Goal: Transaction & Acquisition: Purchase product/service

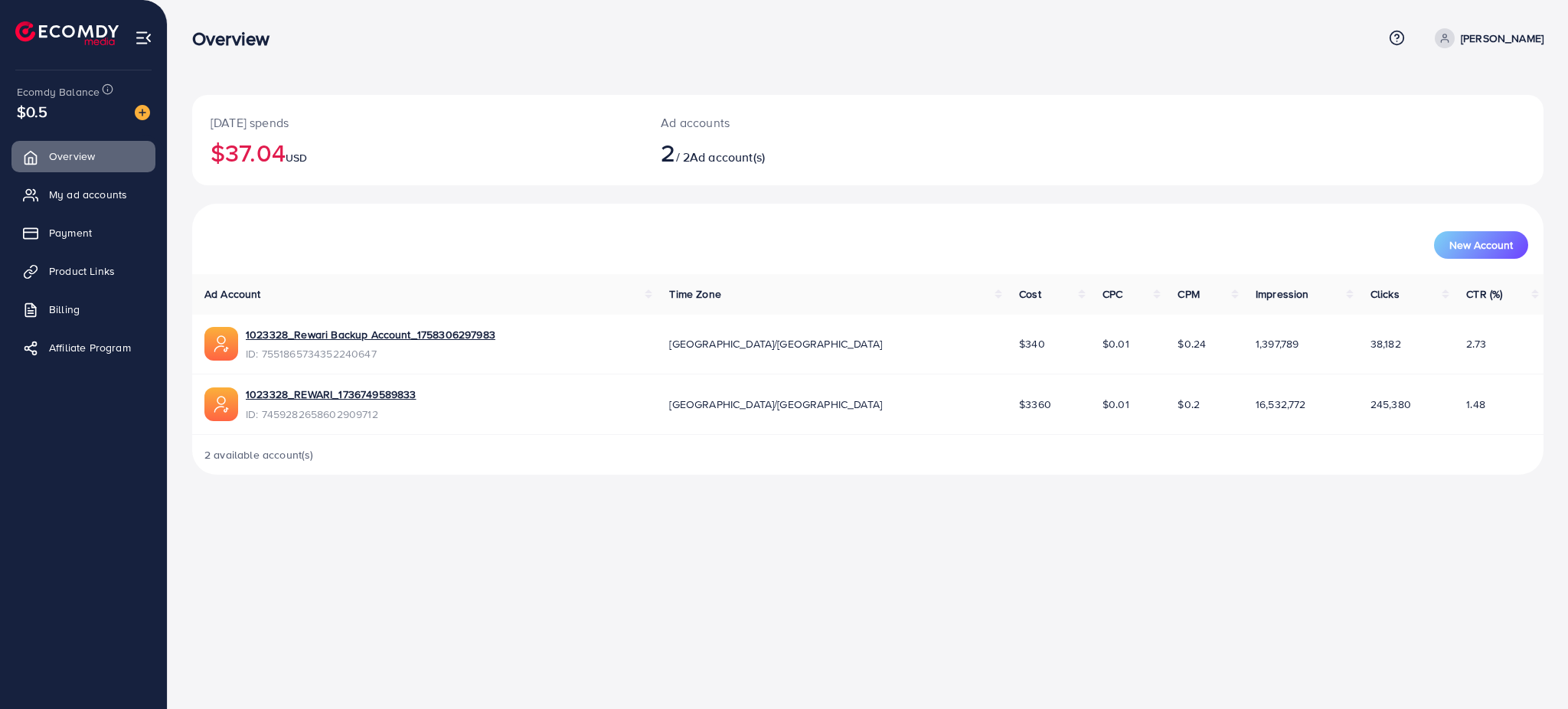
click at [133, 107] on div at bounding box center [136, 111] width 27 height 18
click at [137, 108] on img at bounding box center [142, 112] width 15 height 15
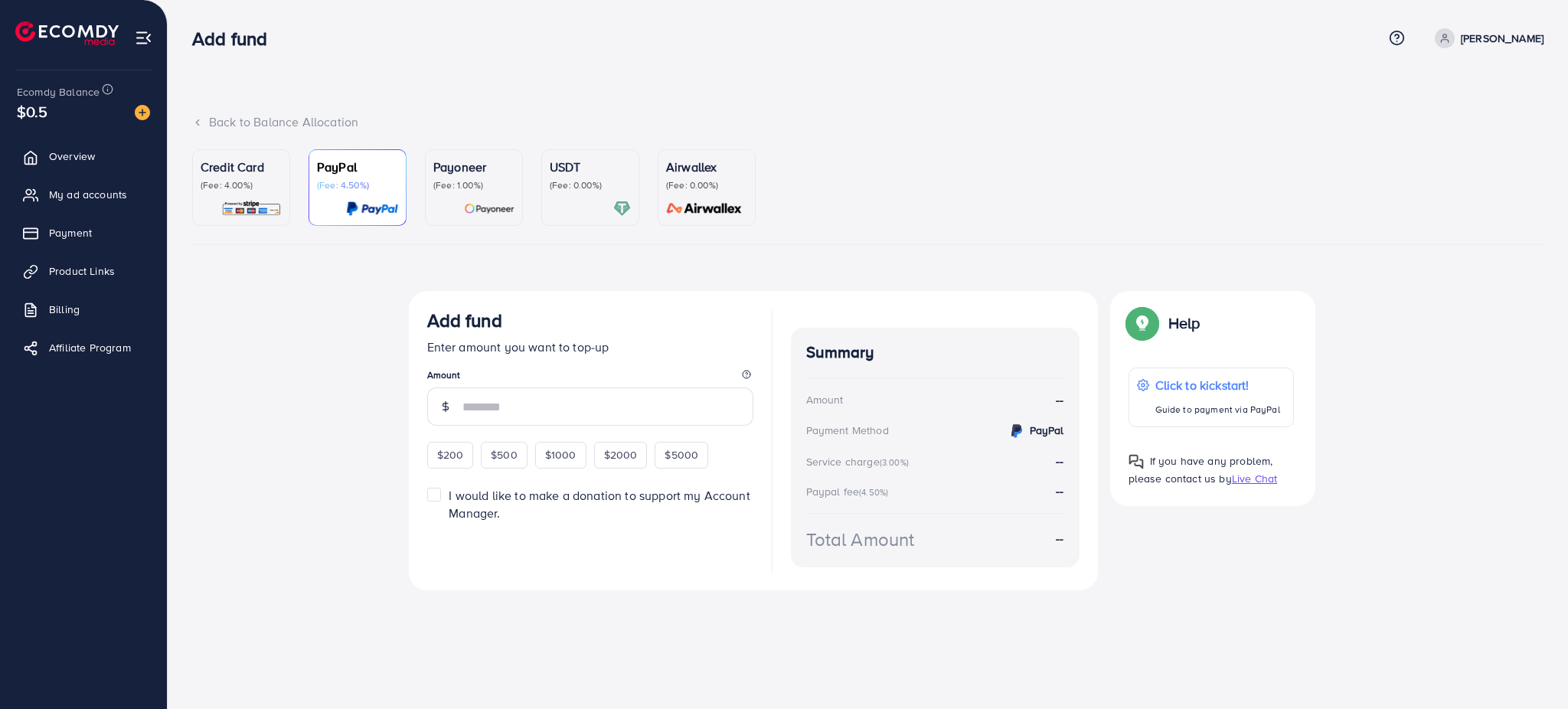
click at [239, 154] on link "Credit Card (Fee: 4.00%)" at bounding box center [240, 188] width 98 height 77
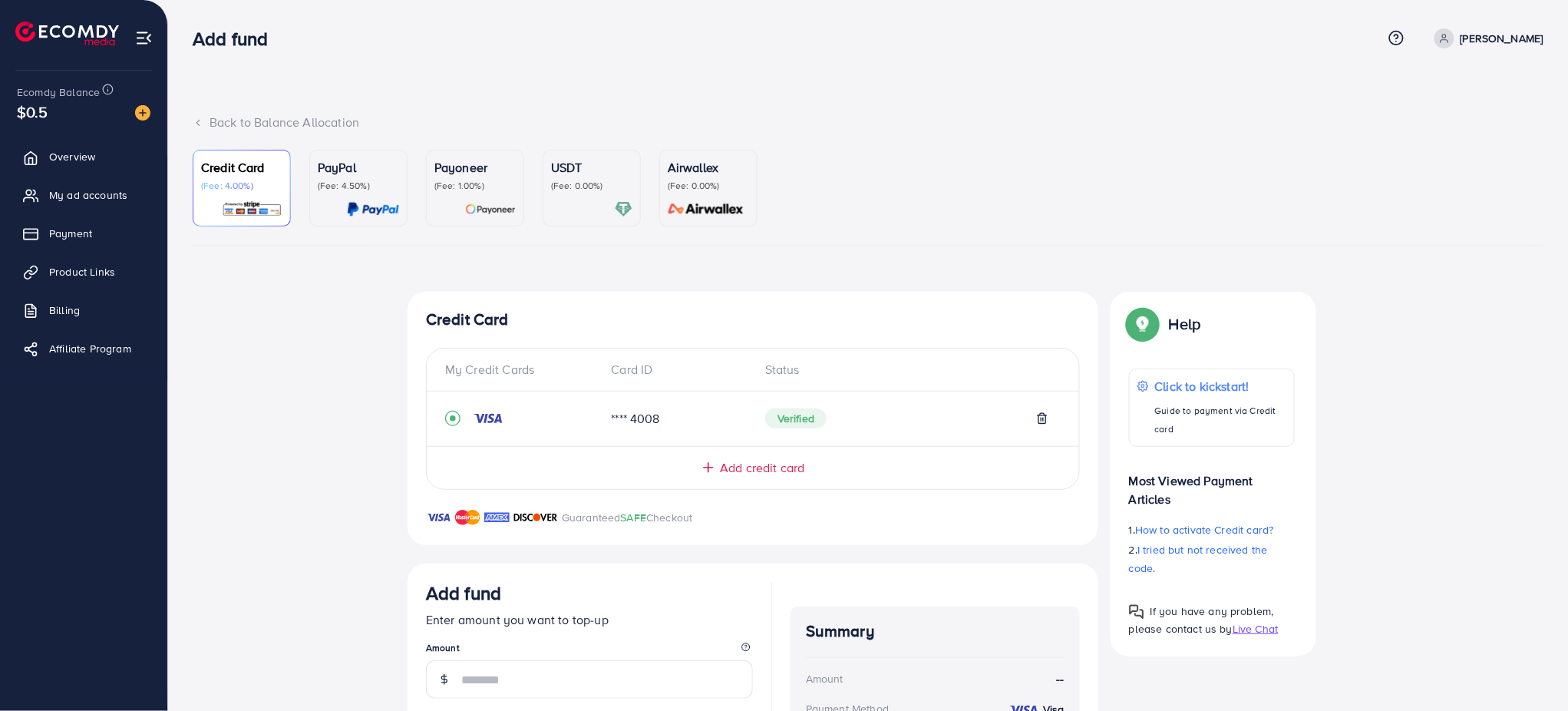
scroll to position [214, 0]
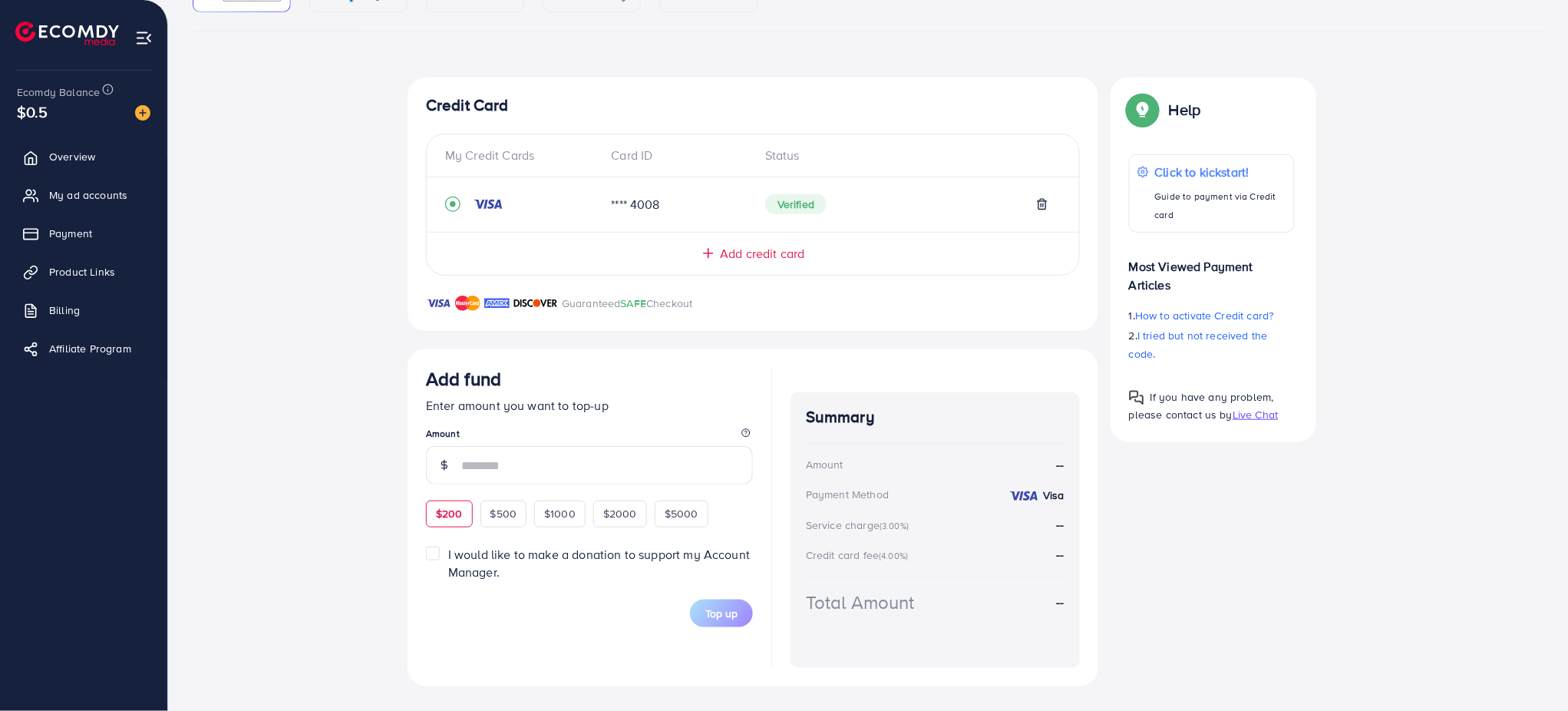
click at [448, 506] on span "$200" at bounding box center [449, 513] width 27 height 15
type input "***"
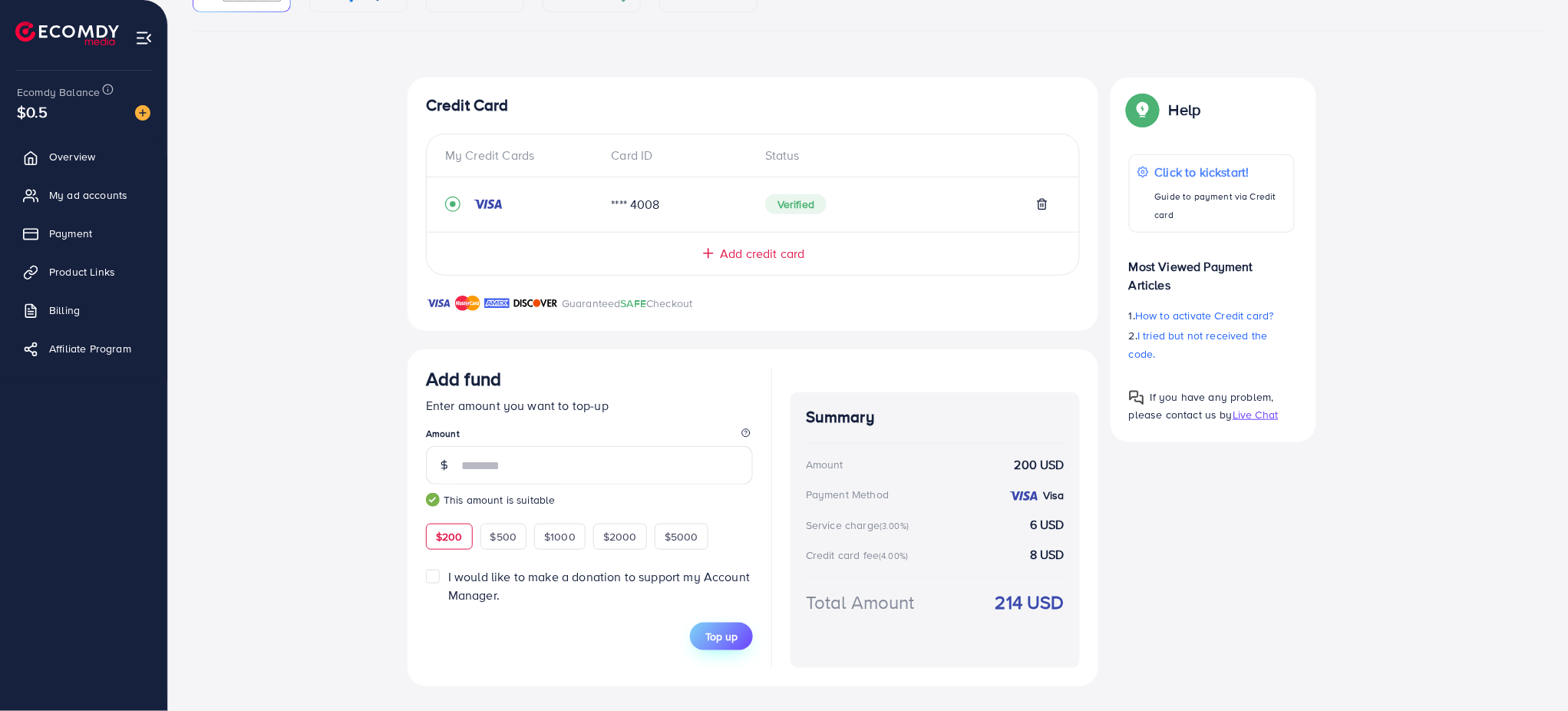
click at [725, 626] on button "Top up" at bounding box center [721, 636] width 63 height 27
